Goal: Task Accomplishment & Management: Use online tool/utility

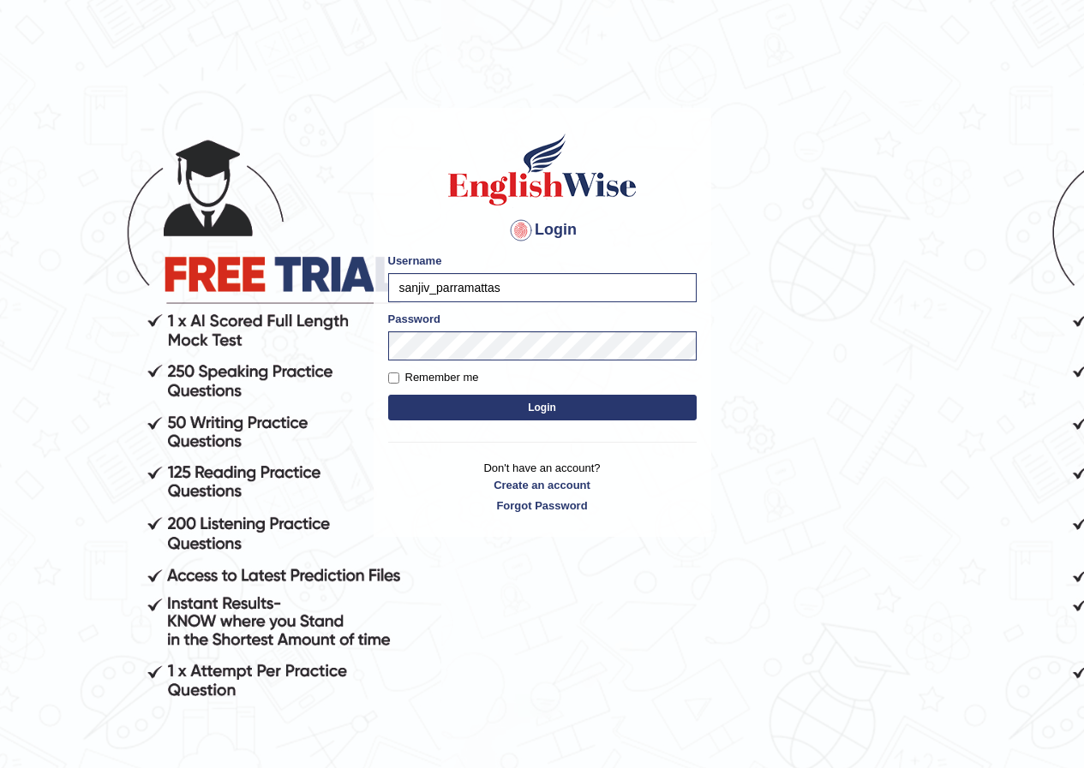
type input "sanjiv_parramatta"
click at [438, 405] on button "Login" at bounding box center [542, 408] width 308 height 26
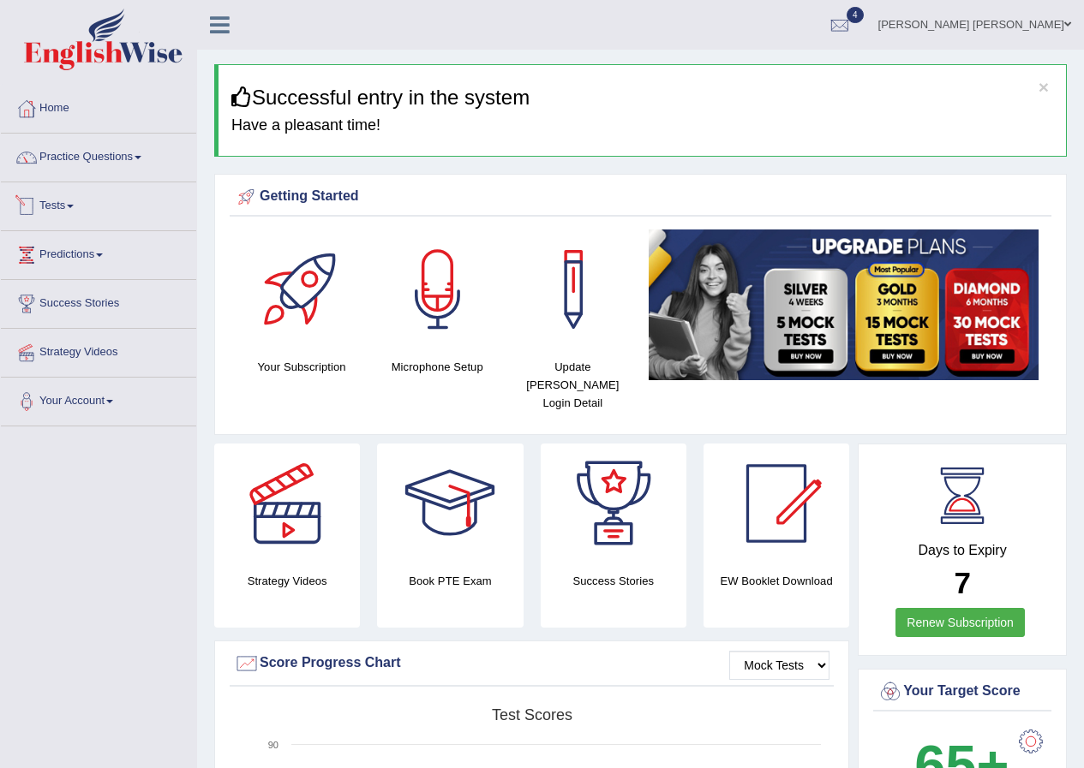
click at [77, 211] on link "Tests" at bounding box center [98, 203] width 195 height 43
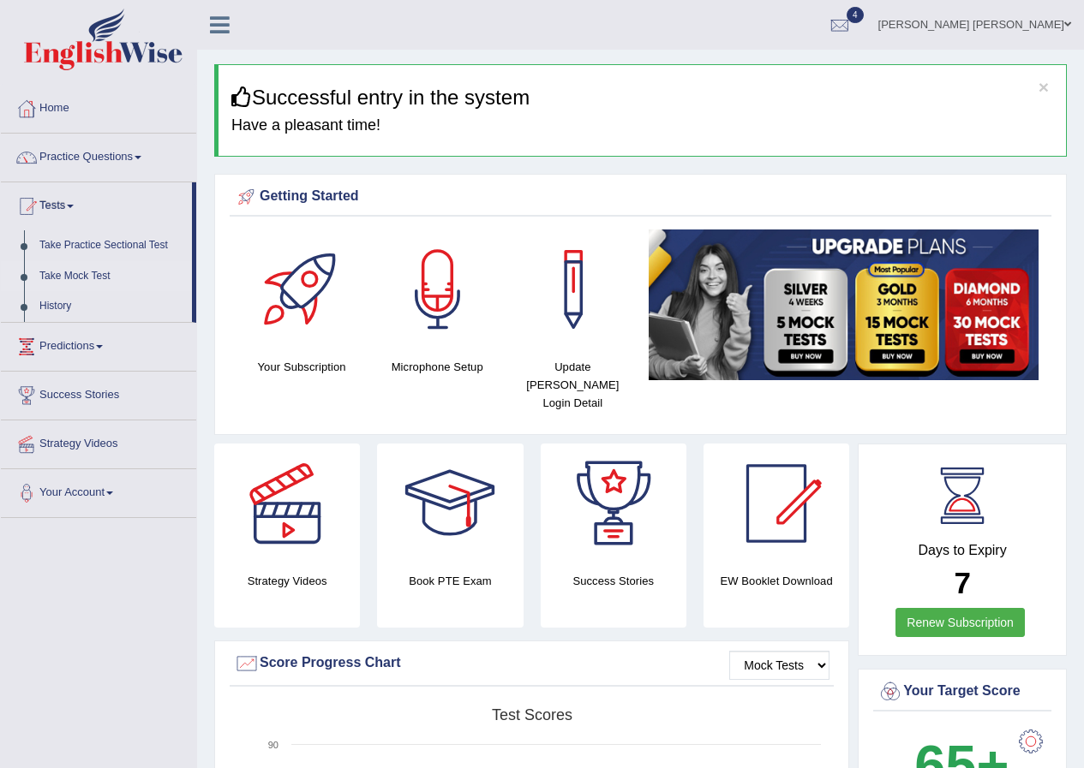
click at [90, 265] on link "Take Mock Test" at bounding box center [112, 276] width 160 height 31
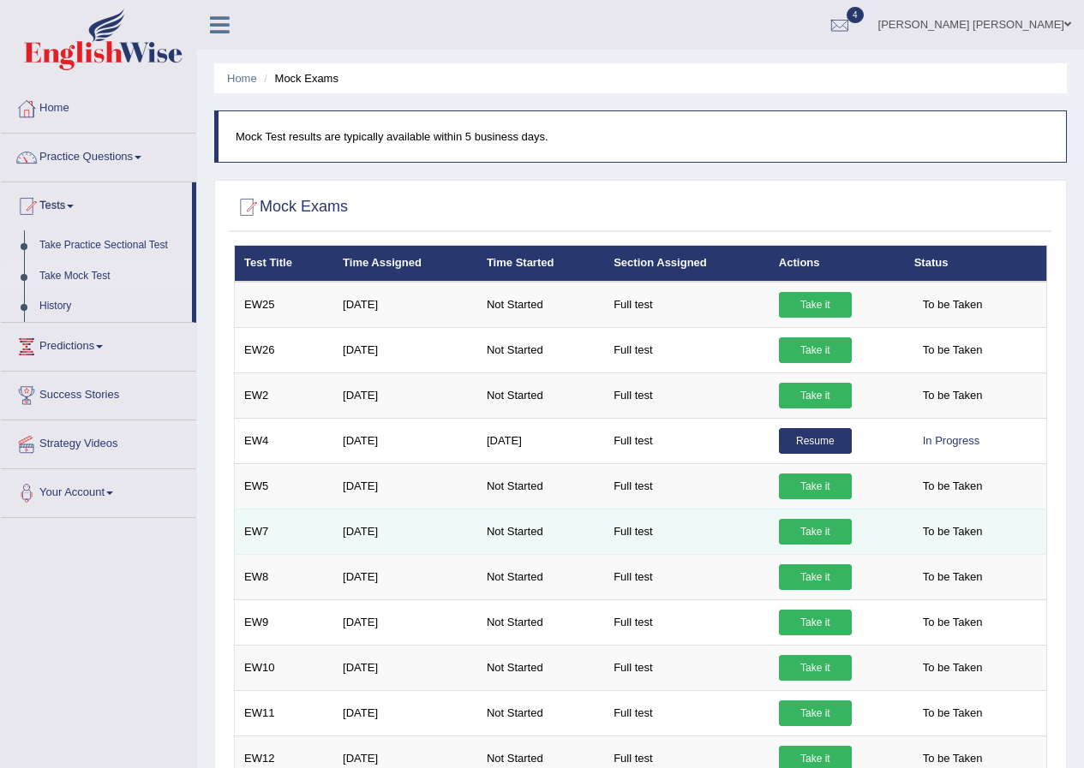
click at [819, 521] on link "Take it" at bounding box center [815, 532] width 73 height 26
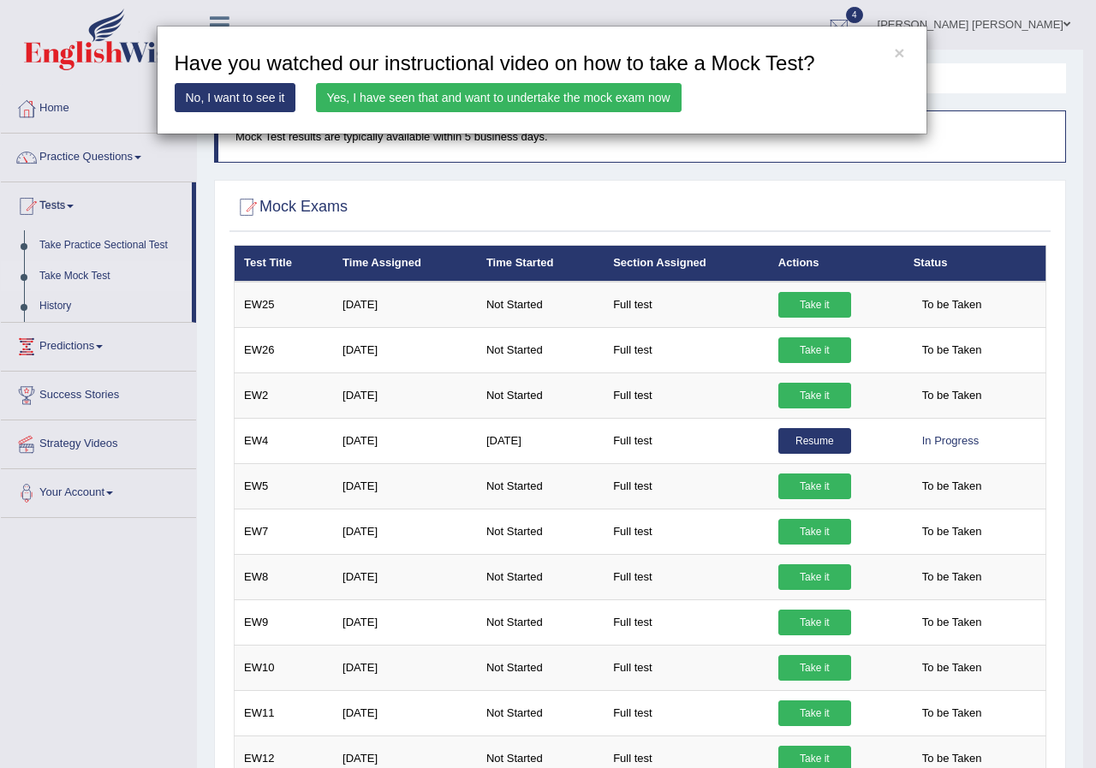
click at [546, 93] on link "Yes, I have seen that and want to undertake the mock exam now" at bounding box center [499, 97] width 366 height 29
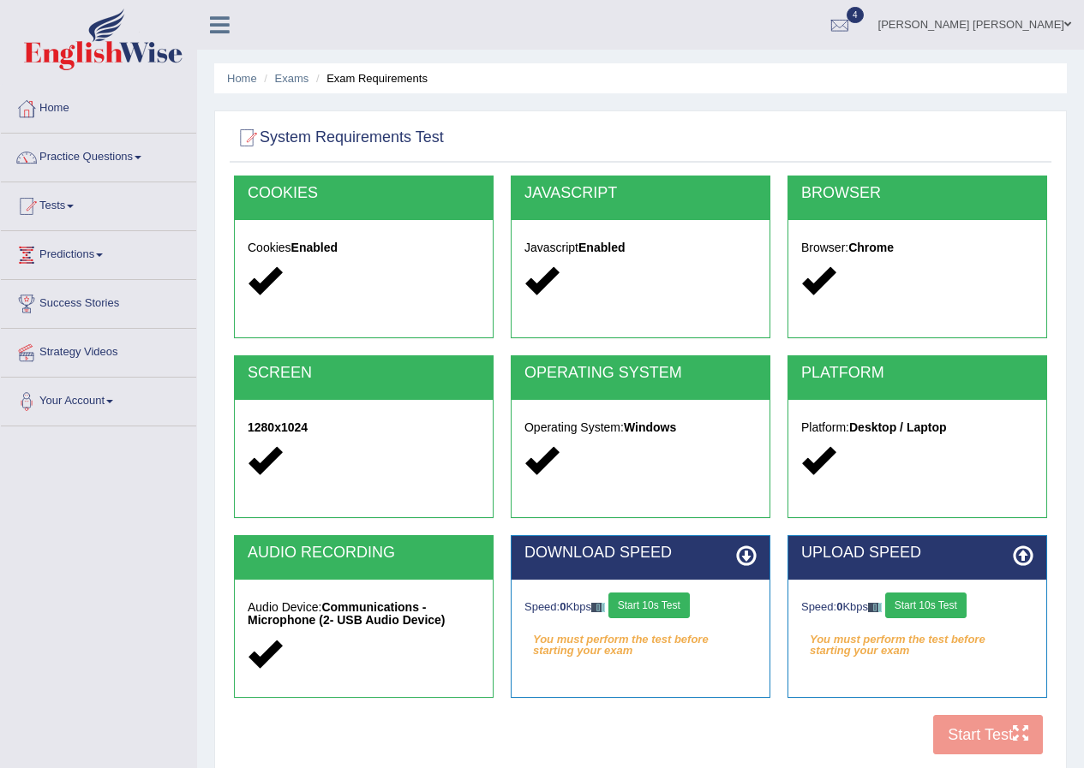
click at [648, 600] on button "Start 10s Test" at bounding box center [648, 606] width 81 height 26
click at [934, 602] on button "Start 10s Test" at bounding box center [925, 606] width 81 height 26
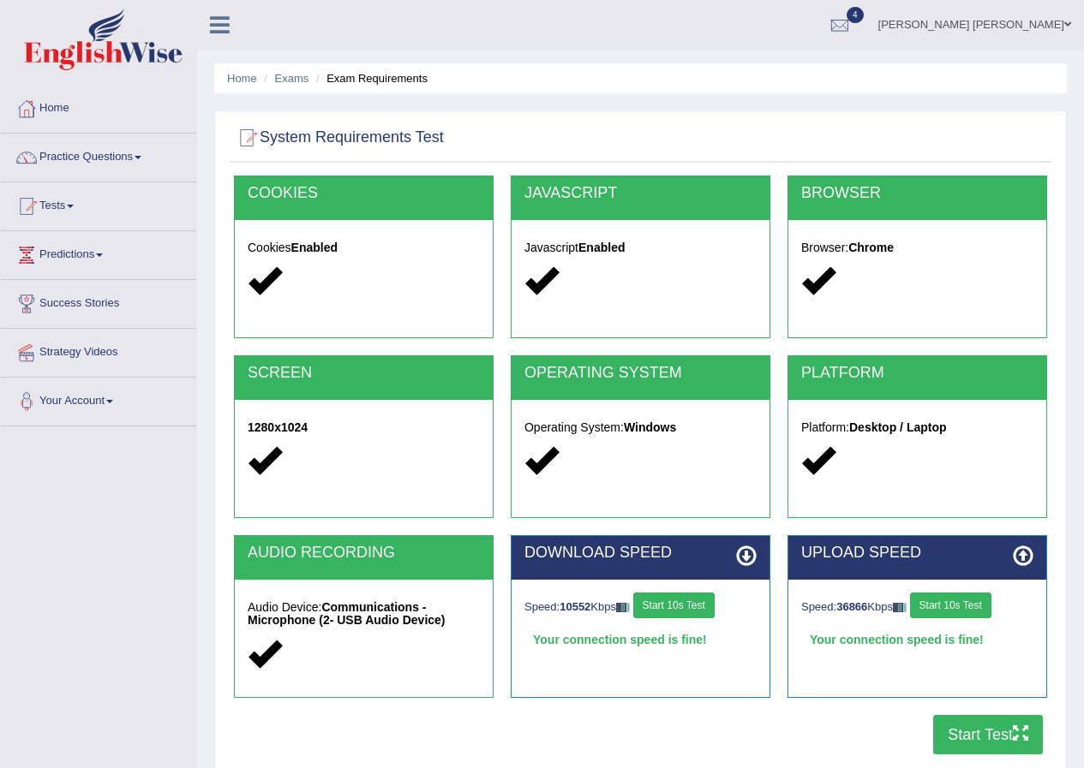
click at [987, 736] on button "Start Test" at bounding box center [988, 734] width 110 height 39
